Goal: Information Seeking & Learning: Understand process/instructions

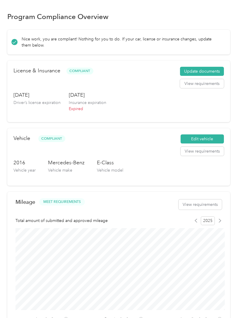
click at [209, 154] on button "View requirements" at bounding box center [201, 151] width 43 height 9
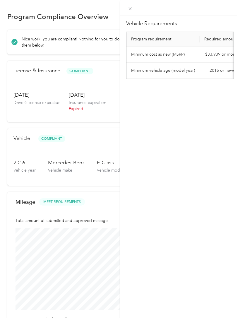
click at [98, 135] on div "Vehicle Requirements Program requirement Required amount Minimum cost as new (M…" at bounding box center [120, 159] width 240 height 318
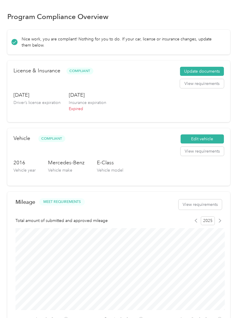
click at [208, 87] on button "View requirements" at bounding box center [202, 83] width 44 height 9
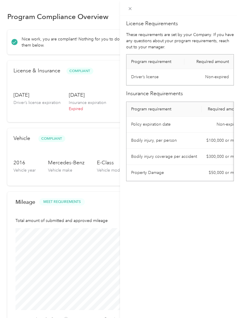
click at [97, 116] on div "License Requirements These requirements are set by your Company. If you have an…" at bounding box center [120, 159] width 240 height 318
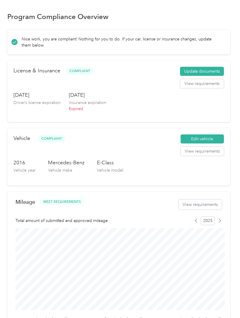
click at [211, 155] on button "View requirements" at bounding box center [201, 151] width 43 height 9
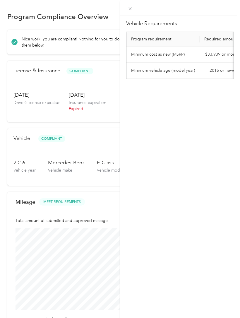
click at [40, 162] on div "Vehicle Requirements Program requirement Required amount Minimum cost as new (M…" at bounding box center [120, 159] width 240 height 318
